Goal: Task Accomplishment & Management: Use online tool/utility

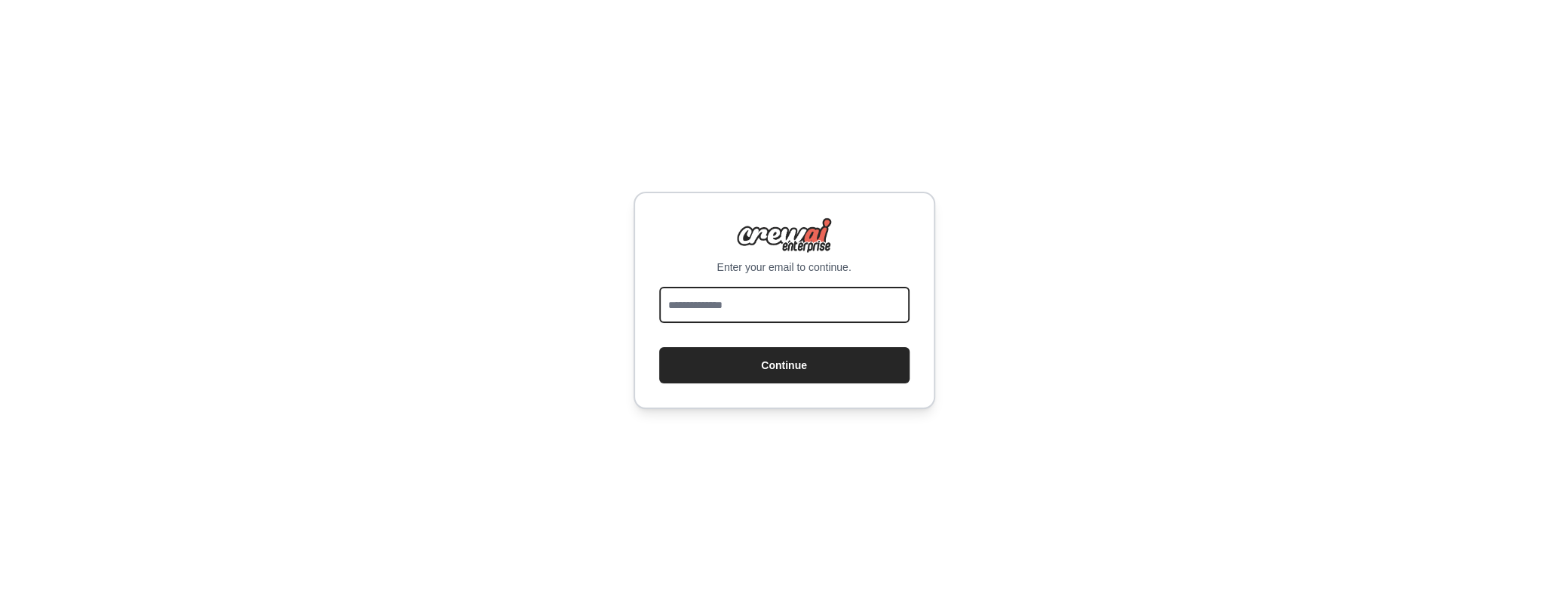
click at [742, 301] on input "email" at bounding box center [784, 305] width 250 height 37
click at [807, 354] on button "Continue" at bounding box center [784, 365] width 250 height 37
click at [797, 305] on input "*****" at bounding box center [784, 305] width 250 height 37
type input "**********"
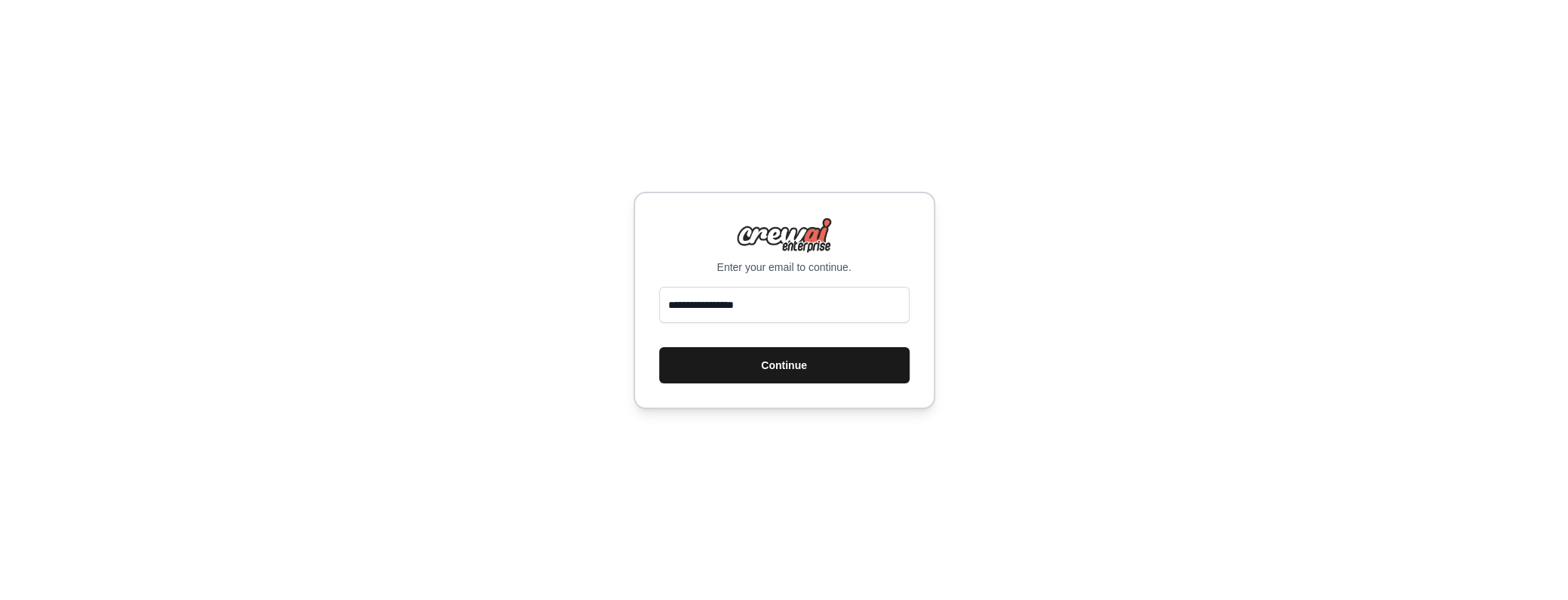
click at [834, 370] on button "Continue" at bounding box center [784, 365] width 250 height 37
click at [854, 362] on button "Continue" at bounding box center [784, 365] width 250 height 37
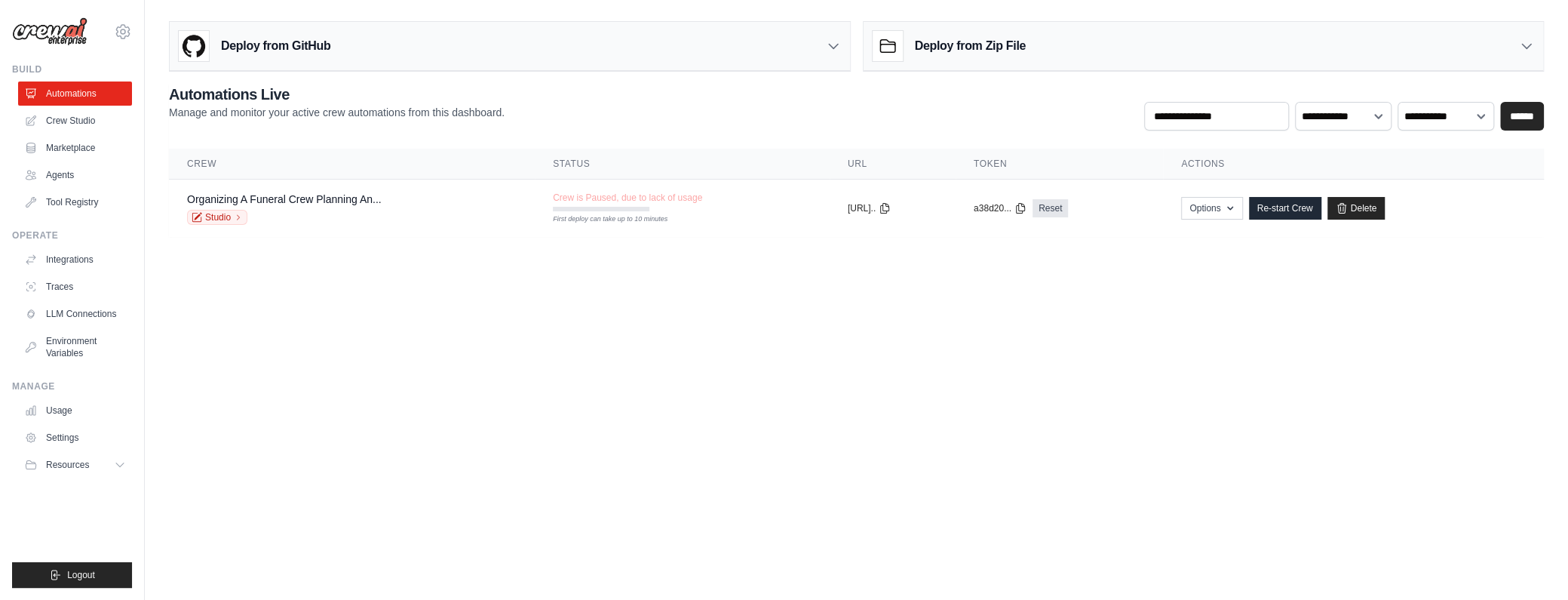
click at [65, 22] on img at bounding box center [50, 31] width 76 height 29
click at [66, 37] on img at bounding box center [50, 31] width 76 height 29
click at [78, 125] on link "Crew Studio" at bounding box center [76, 121] width 114 height 24
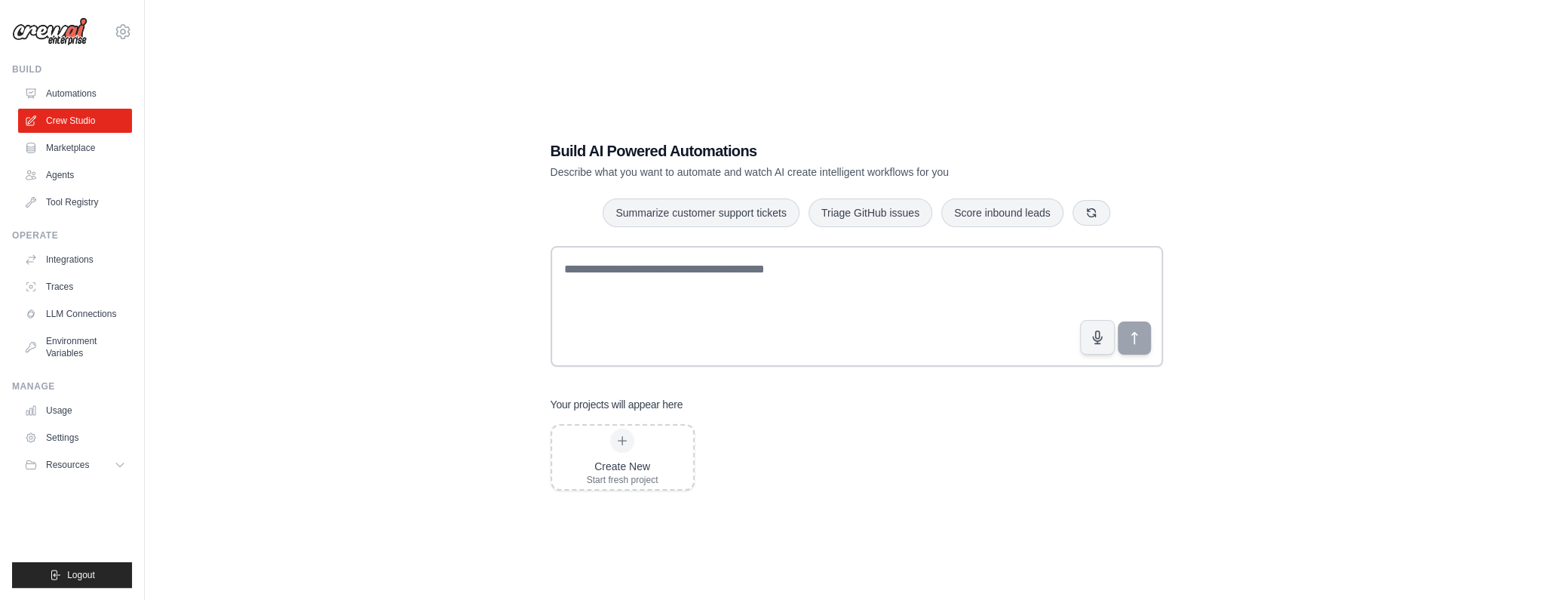
click at [306, 256] on div "Build AI Powered Automations Describe what you want to automate and watch AI cr…" at bounding box center [856, 315] width 1375 height 600
click at [94, 120] on link "Crew Studio" at bounding box center [76, 121] width 114 height 24
drag, startPoint x: 0, startPoint y: 0, endPoint x: 94, endPoint y: 120, distance: 152.4
click at [94, 120] on link "Crew Studio" at bounding box center [76, 121] width 114 height 24
click at [94, 120] on link "Crew Studio" at bounding box center [75, 121] width 114 height 24
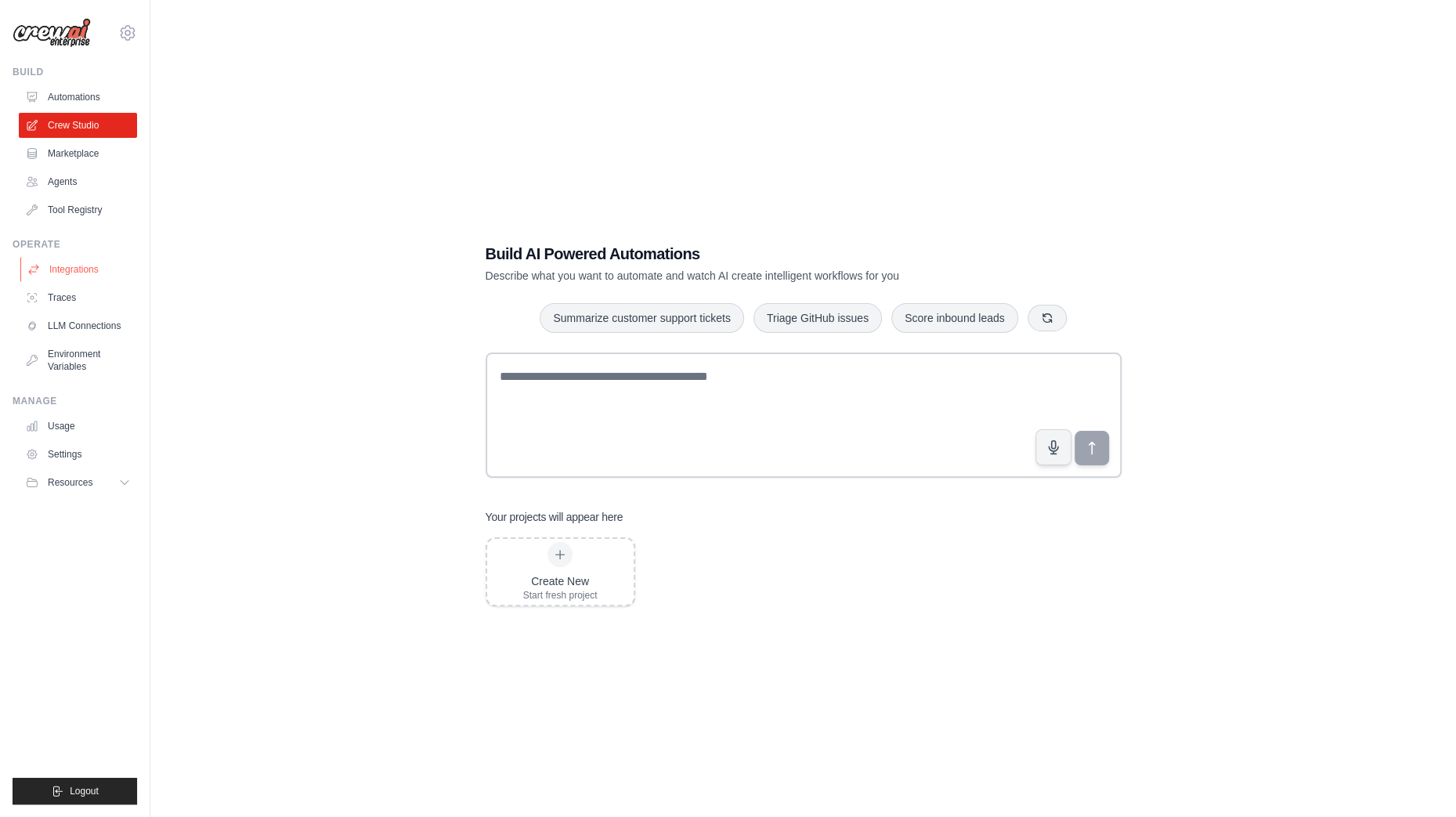
click at [90, 273] on link "Integrations" at bounding box center [79, 270] width 119 height 25
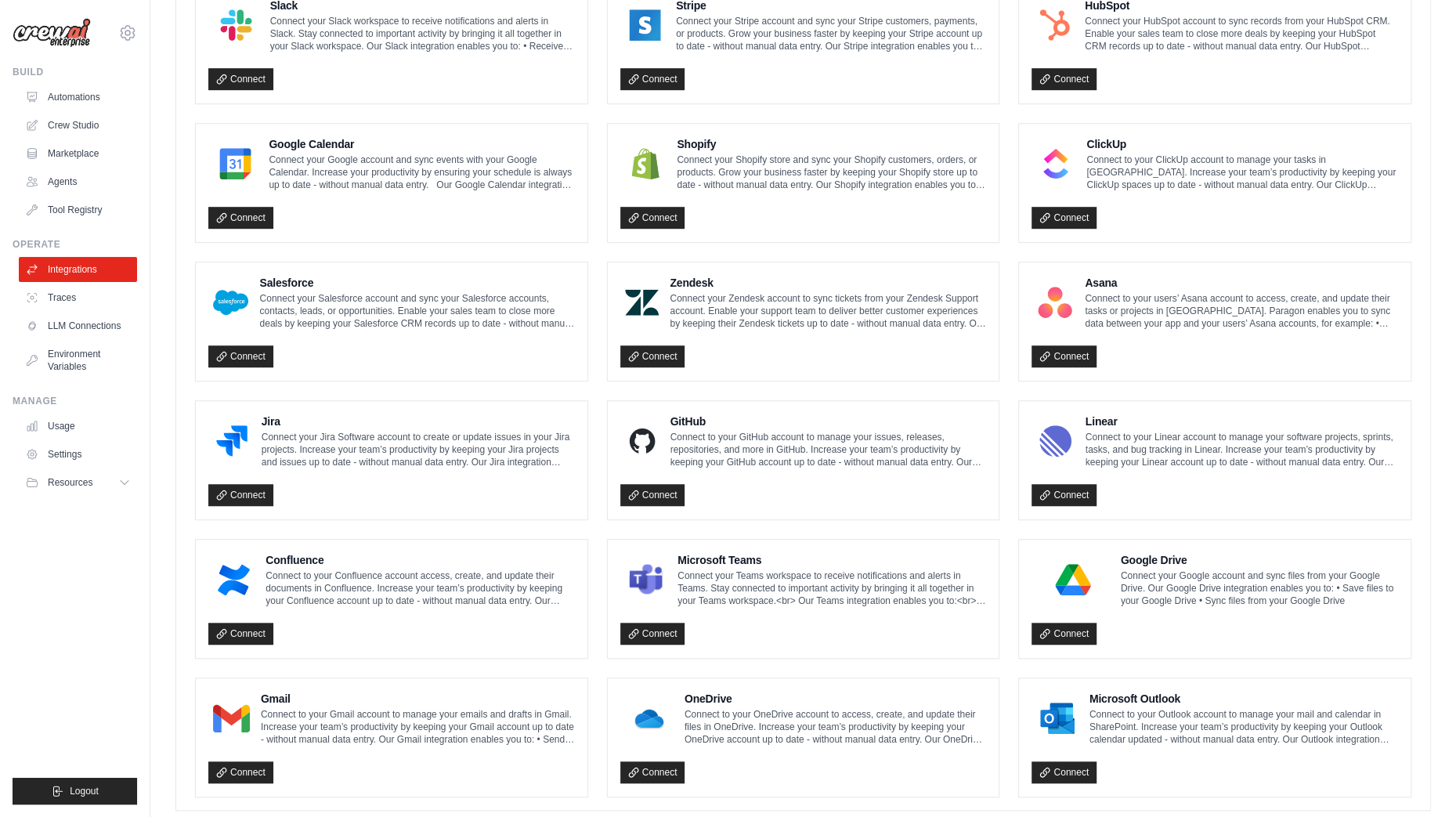
scroll to position [649, 0]
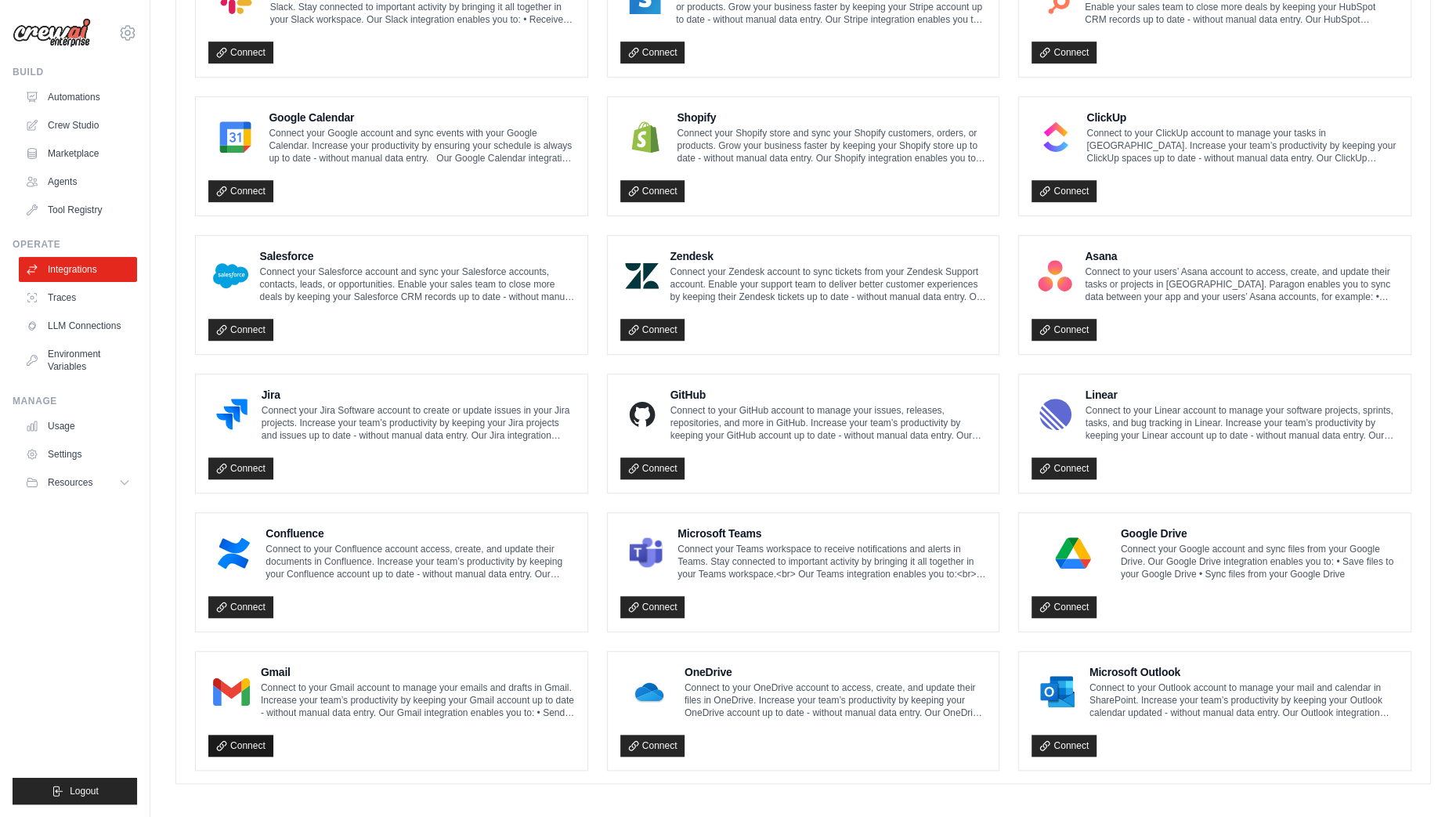
click at [246, 622] on link "Connect" at bounding box center [241, 745] width 65 height 22
click at [314, 416] on p "Connect your Jira Software account to create or update issues in your Jira proj…" at bounding box center [418, 423] width 313 height 38
click at [254, 459] on link "Connect" at bounding box center [241, 468] width 65 height 22
click at [1067, 622] on link "Connect" at bounding box center [1064, 745] width 65 height 22
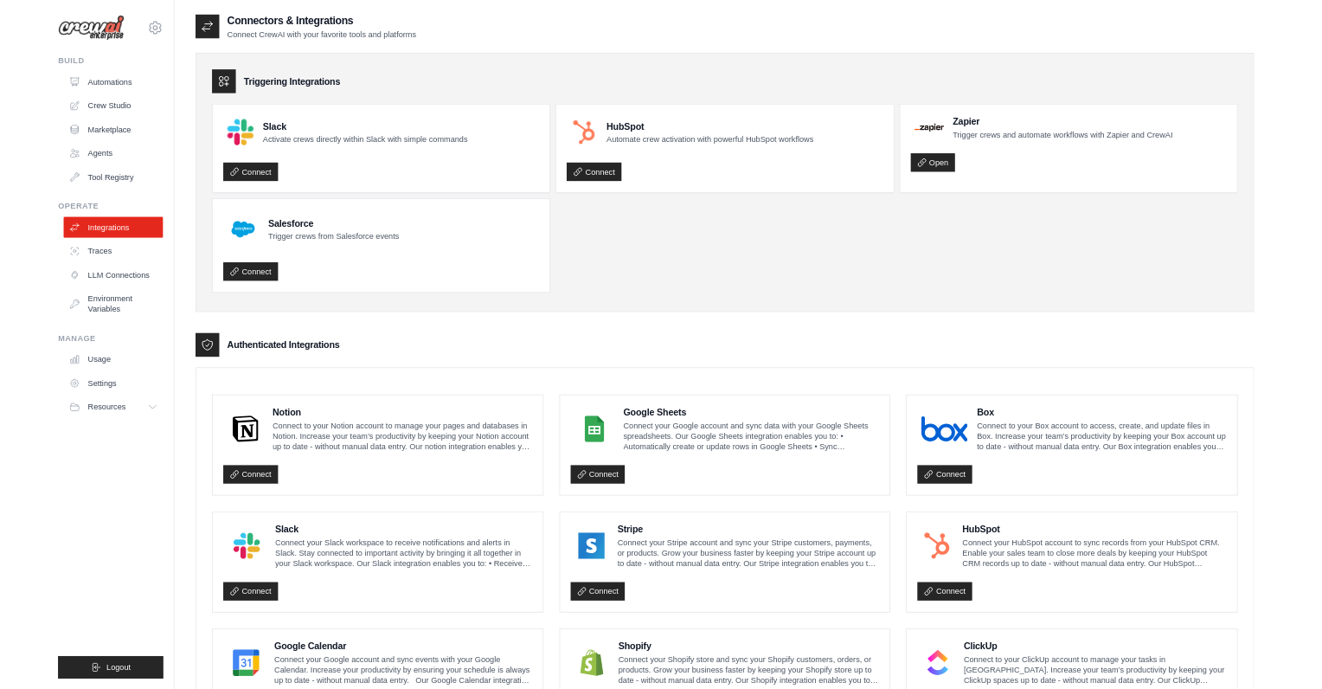
scroll to position [80, 0]
